Goal: Task Accomplishment & Management: Use online tool/utility

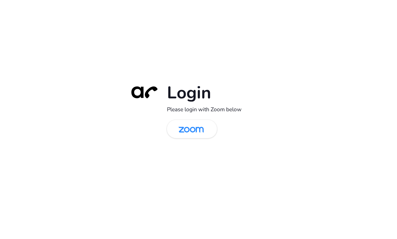
drag, startPoint x: 193, startPoint y: 131, endPoint x: 211, endPoint y: 83, distance: 51.5
click at [194, 131] on img at bounding box center [191, 129] width 36 height 17
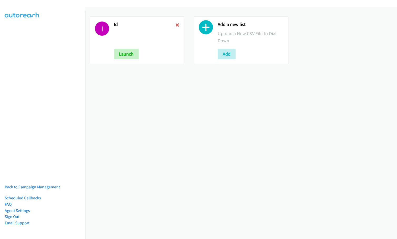
click at [178, 25] on icon at bounding box center [178, 26] width 4 height 4
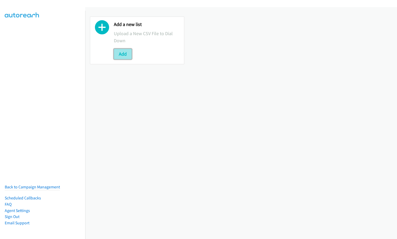
click at [122, 55] on button "Add" at bounding box center [123, 54] width 18 height 11
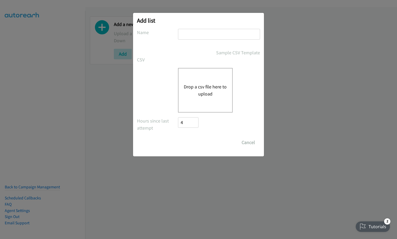
click at [209, 32] on input "text" at bounding box center [219, 34] width 82 height 11
type input "ID"
click at [178, 87] on div "Drop a csv file here to upload" at bounding box center [205, 90] width 55 height 45
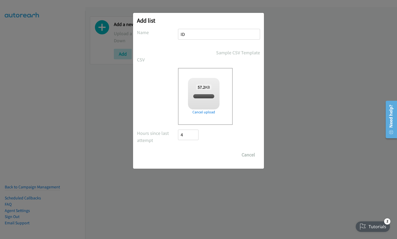
checkbox input "true"
click at [195, 154] on input "Save List" at bounding box center [192, 155] width 28 height 11
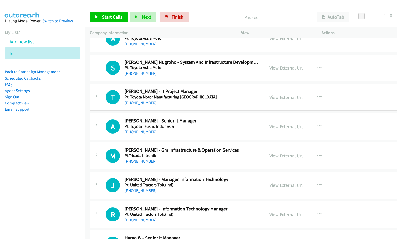
scroll to position [3488, 0]
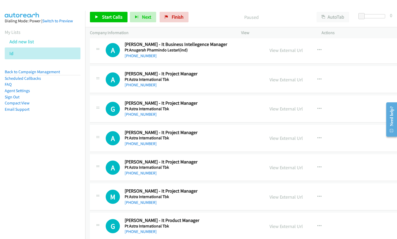
drag, startPoint x: 395, startPoint y: 46, endPoint x: 7, endPoint y: 20, distance: 388.9
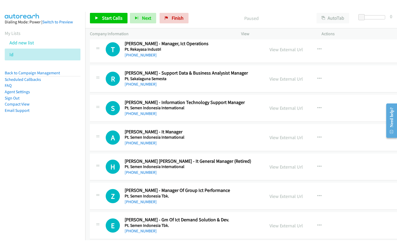
scroll to position [2410, 0]
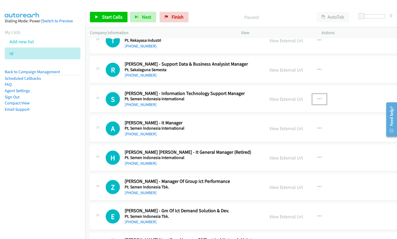
click at [326, 98] on button "button" at bounding box center [319, 99] width 14 height 11
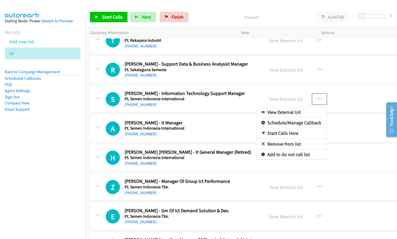
click at [299, 133] on link "Start Calls Here" at bounding box center [291, 133] width 70 height 11
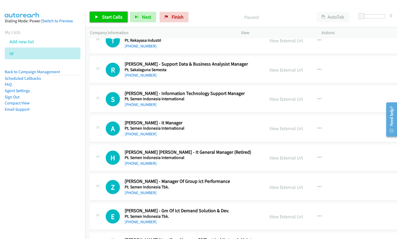
click at [119, 18] on span "Start Calls" at bounding box center [112, 17] width 21 height 6
click at [196, 13] on div "Started" at bounding box center [247, 17] width 130 height 11
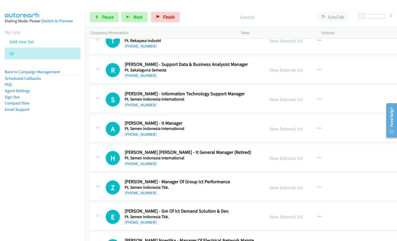
click at [60, 156] on nav "Dialing Mode: Power | Switch to Preview My Lists Add new list Id Back to Campai…" at bounding box center [42, 131] width 85 height 241
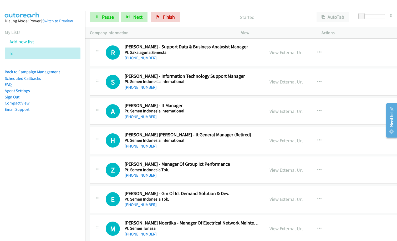
scroll to position [2436, 0]
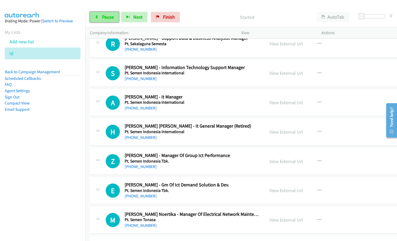
click at [100, 13] on link "Pause" at bounding box center [104, 17] width 29 height 11
click at [109, 19] on span "Start Calls" at bounding box center [112, 17] width 21 height 6
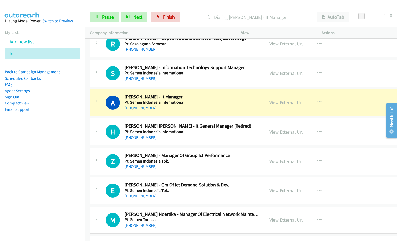
drag, startPoint x: 205, startPoint y: 104, endPoint x: 214, endPoint y: 107, distance: 9.3
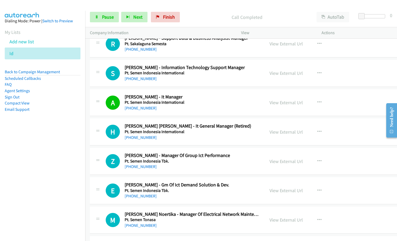
click at [198, 108] on div "[PHONE_NUMBER]" at bounding box center [192, 108] width 135 height 6
drag, startPoint x: 183, startPoint y: 128, endPoint x: 217, endPoint y: 133, distance: 34.1
click at [68, 183] on nav "Dialing Mode: Power | Switch to Preview My Lists Add new list Id Back to Campai…" at bounding box center [42, 131] width 85 height 241
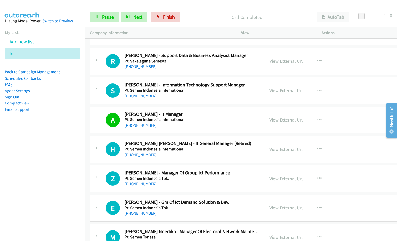
scroll to position [2410, 0]
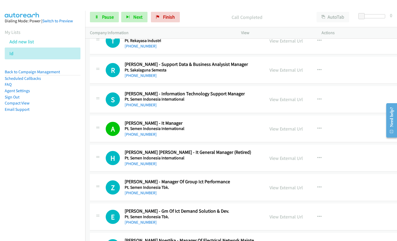
drag, startPoint x: 17, startPoint y: 184, endPoint x: 229, endPoint y: 51, distance: 249.8
click at [21, 182] on nav "Dialing Mode: Power | Switch to Preview My Lists Add new list Id Back to Campai…" at bounding box center [42, 131] width 85 height 241
click at [107, 16] on span "Pause" at bounding box center [108, 17] width 12 height 6
click at [108, 16] on span "Start Calls" at bounding box center [112, 17] width 21 height 6
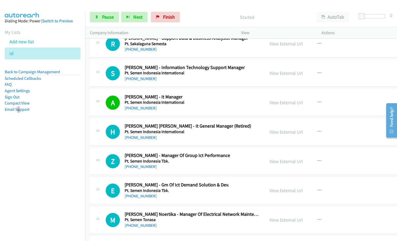
scroll to position [2463, 0]
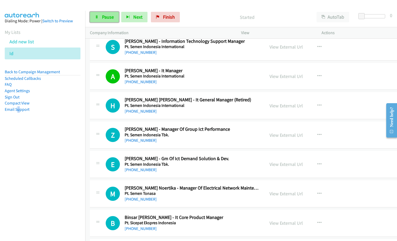
click at [108, 16] on span "Pause" at bounding box center [108, 17] width 12 height 6
click at [108, 17] on span "Start Calls" at bounding box center [112, 17] width 21 height 6
click at [192, 140] on div "[PHONE_NUMBER]" at bounding box center [192, 140] width 135 height 6
click at [99, 18] on link "Pause" at bounding box center [104, 17] width 29 height 11
click at [59, 126] on aside "Dialing Mode: Power | Switch to Preview My Lists Add new list Id Back to Campai…" at bounding box center [42, 74] width 85 height 126
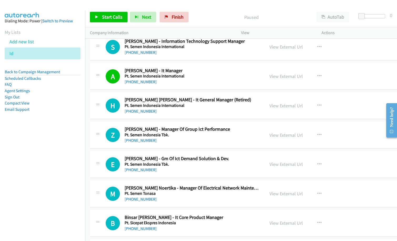
click at [63, 177] on nav "Dialing Mode: Power | Switch to Preview My Lists Add new list Id Back to Campai…" at bounding box center [42, 131] width 85 height 241
click at [112, 18] on span "Start Calls" at bounding box center [112, 17] width 21 height 6
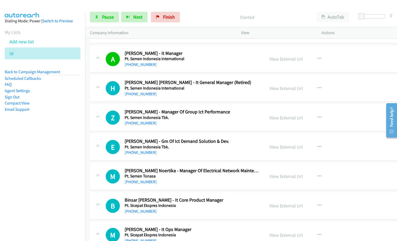
scroll to position [2489, 0]
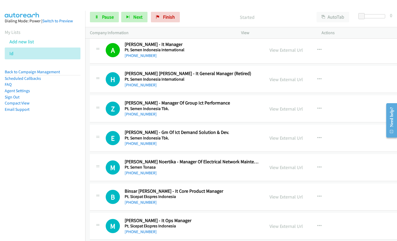
click at [258, 196] on h5 "Pt. Sicepat Ekspres Indonesia" at bounding box center [192, 196] width 135 height 5
click at [106, 17] on span "Pause" at bounding box center [108, 17] width 12 height 6
click at [106, 17] on span "Start Calls" at bounding box center [112, 17] width 21 height 6
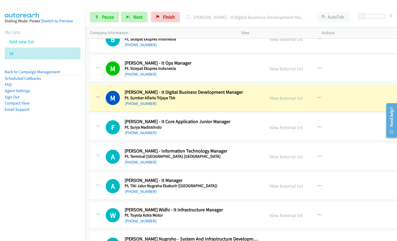
scroll to position [2594, 0]
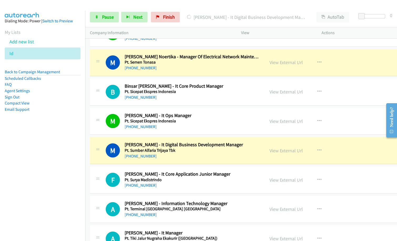
click at [55, 183] on nav "Dialing Mode: Power | Switch to Preview My Lists Add new list Id Back to Campai…" at bounding box center [42, 131] width 85 height 241
click at [293, 92] on link "View External Url" at bounding box center [285, 92] width 33 height 6
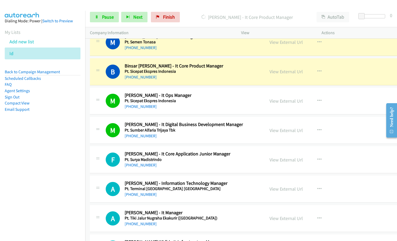
scroll to position [2620, 0]
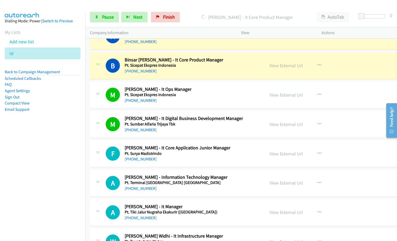
click at [69, 153] on nav "Dialing Mode: Power | Switch to Preview My Lists Add new list Id Back to Campai…" at bounding box center [42, 131] width 85 height 241
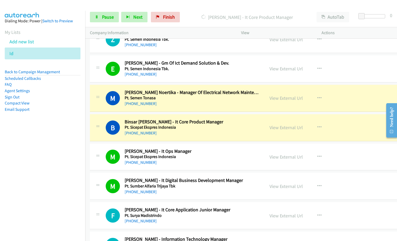
scroll to position [2568, 0]
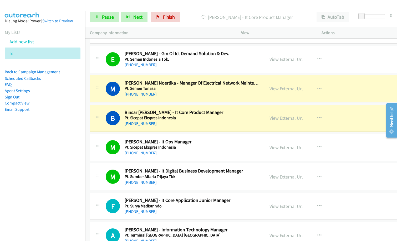
click at [177, 155] on div "[PHONE_NUMBER]" at bounding box center [192, 153] width 135 height 6
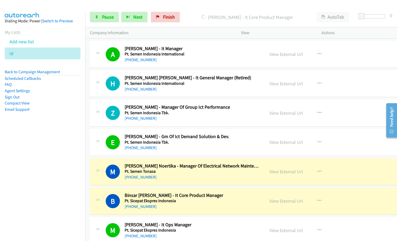
scroll to position [2515, 0]
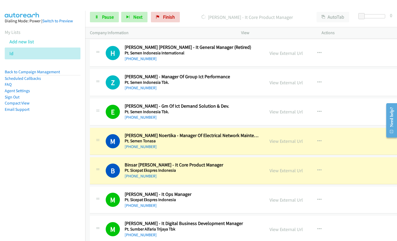
click at [32, 185] on nav "Dialing Mode: Power | Switch to Preview My Lists Add new list Id Back to Campai…" at bounding box center [42, 131] width 85 height 241
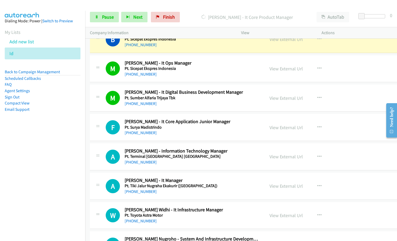
scroll to position [2752, 0]
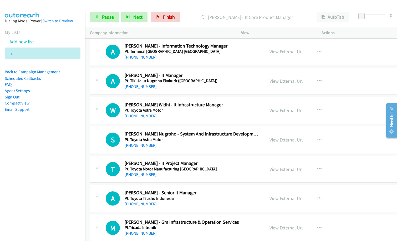
click at [62, 182] on nav "Dialing Mode: Power | Switch to Preview My Lists Add new list Id Back to Campai…" at bounding box center [42, 131] width 85 height 241
drag, startPoint x: 22, startPoint y: 158, endPoint x: 35, endPoint y: 156, distance: 13.3
click at [23, 158] on nav "Dialing Mode: Power | Switch to Preview My Lists Add new list Id Back to Campai…" at bounding box center [42, 131] width 85 height 241
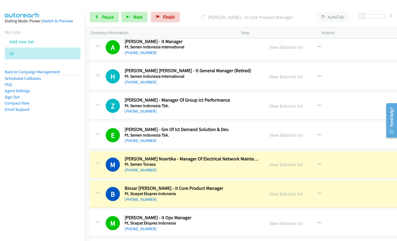
scroll to position [2489, 0]
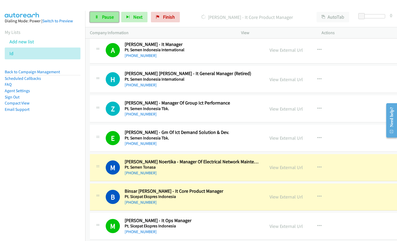
click at [113, 19] on span "Pause" at bounding box center [108, 17] width 12 height 6
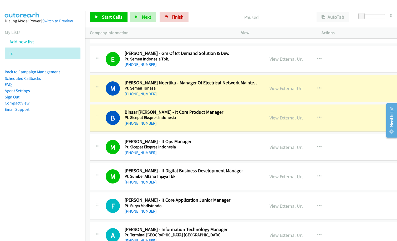
scroll to position [2594, 0]
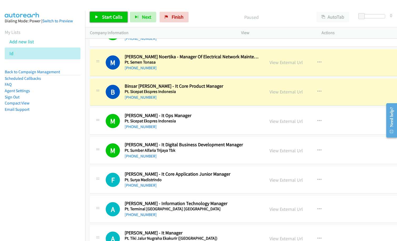
click at [110, 21] on link "Start Calls" at bounding box center [109, 17] width 38 height 11
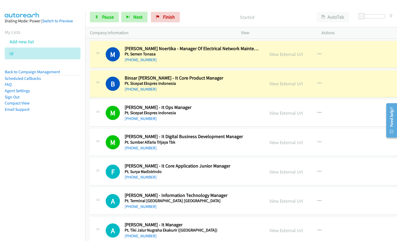
scroll to position [2647, 0]
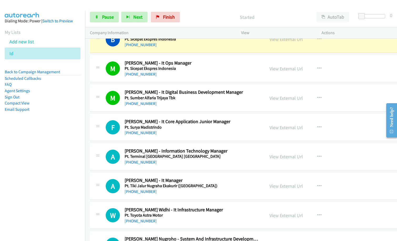
click at [40, 172] on nav "Dialing Mode: Power | Switch to Preview My Lists Add new list Id Back to Campai…" at bounding box center [42, 131] width 85 height 241
click at [110, 18] on span "Pause" at bounding box center [108, 17] width 12 height 6
click at [110, 18] on span "Start Calls" at bounding box center [112, 17] width 21 height 6
click at [70, 192] on nav "Dialing Mode: Power | Switch to Preview My Lists Add new list Id Back to Campai…" at bounding box center [42, 131] width 85 height 241
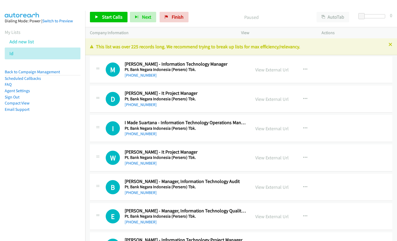
click at [51, 152] on nav "Dialing Mode: Power | Switch to Preview My Lists Add new list Id Back to Campai…" at bounding box center [42, 131] width 85 height 241
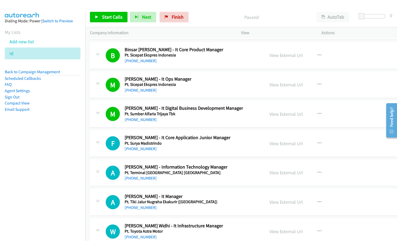
scroll to position [2657, 0]
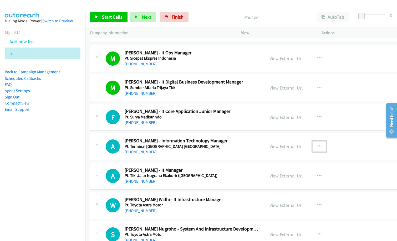
click at [322, 147] on icon "button" at bounding box center [319, 147] width 4 height 4
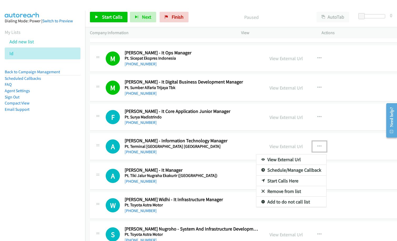
click at [301, 182] on link "Start Calls Here" at bounding box center [291, 181] width 70 height 11
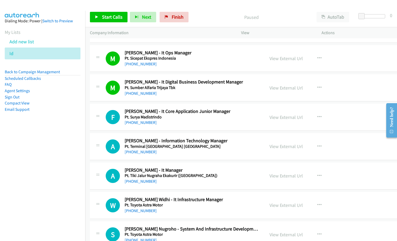
click at [101, 23] on div "Start Calls Pause Next Finish Paused AutoTab AutoTab 0" at bounding box center [241, 17] width 312 height 20
click at [103, 16] on span "Start Calls" at bounding box center [112, 17] width 21 height 6
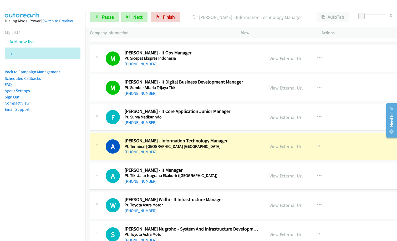
click at [219, 177] on h5 "Pt. Tiki Jalur Nugraha Ekakurir ([GEOGRAPHIC_DATA])" at bounding box center [192, 175] width 135 height 5
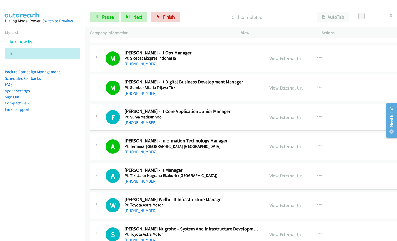
click at [212, 184] on div "[PHONE_NUMBER]" at bounding box center [192, 181] width 135 height 6
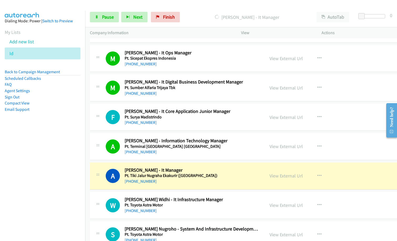
click at [216, 182] on div "[PHONE_NUMBER]" at bounding box center [192, 181] width 135 height 6
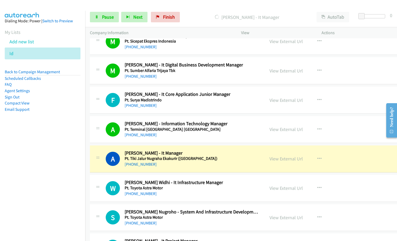
scroll to position [2683, 0]
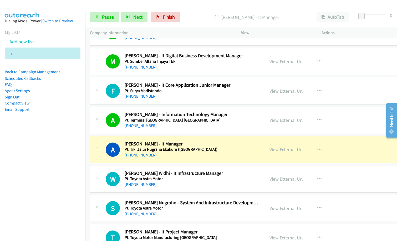
click at [205, 28] on div "Company Information" at bounding box center [160, 32] width 151 height 11
click at [303, 149] on link "View External Url" at bounding box center [285, 150] width 33 height 6
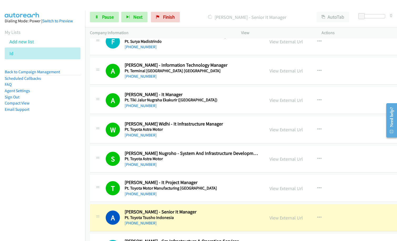
scroll to position [2788, 0]
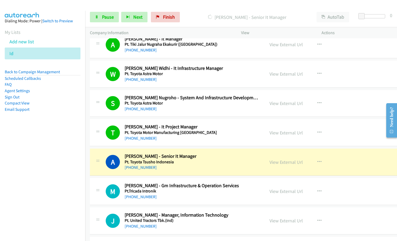
click at [68, 167] on nav "Dialing Mode: Power | Switch to Preview My Lists Add new list Id Back to Campai…" at bounding box center [42, 131] width 85 height 241
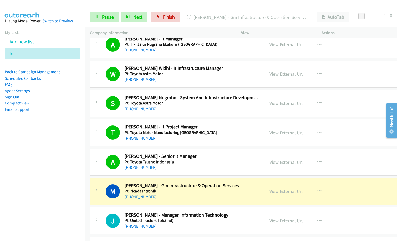
click at [54, 143] on nav "Dialing Mode: Power | Switch to Preview My Lists Add new list Id Back to Campai…" at bounding box center [42, 131] width 85 height 241
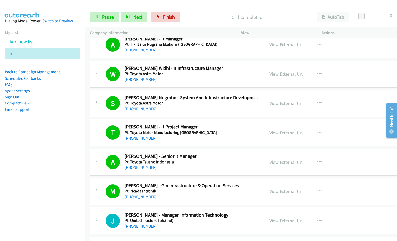
click at [68, 173] on nav "Dialing Mode: Power | Switch to Preview My Lists Add new list Id Back to Campai…" at bounding box center [42, 131] width 85 height 241
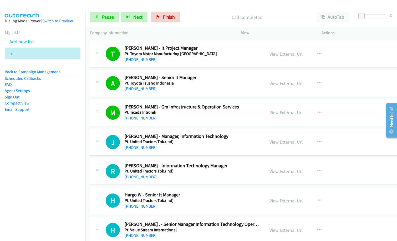
click at [202, 145] on div "[PHONE_NUMBER]" at bounding box center [192, 148] width 135 height 6
click at [303, 141] on link "View External Url" at bounding box center [285, 142] width 33 height 6
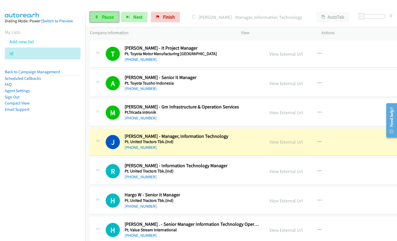
click at [100, 17] on link "Pause" at bounding box center [104, 17] width 29 height 11
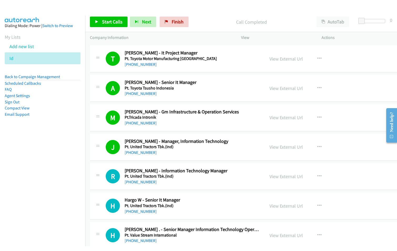
scroll to position [2893, 0]
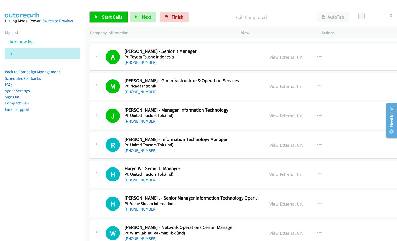
click at [120, 20] on span "Start Calls" at bounding box center [112, 17] width 21 height 6
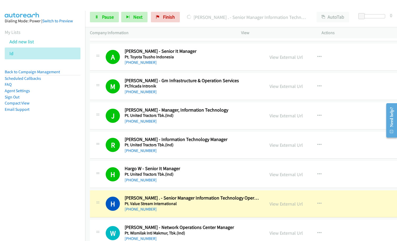
drag, startPoint x: 354, startPoint y: 177, endPoint x: 326, endPoint y: 198, distance: 35.2
click at [299, 206] on link "View External Url" at bounding box center [285, 204] width 33 height 6
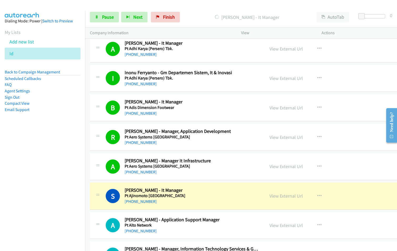
scroll to position [3156, 0]
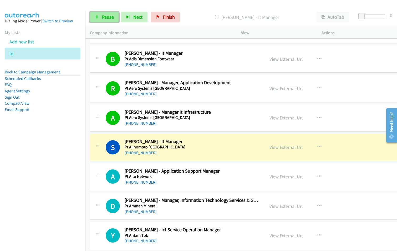
click at [104, 17] on span "Pause" at bounding box center [108, 17] width 12 height 6
click at [102, 20] on span "Pause" at bounding box center [108, 17] width 12 height 6
click at [104, 19] on span "Pause" at bounding box center [108, 17] width 12 height 6
click at [100, 17] on link "Pause" at bounding box center [104, 17] width 29 height 11
click at [302, 148] on link "View External Url" at bounding box center [285, 147] width 33 height 6
